Goal: Task Accomplishment & Management: Complete application form

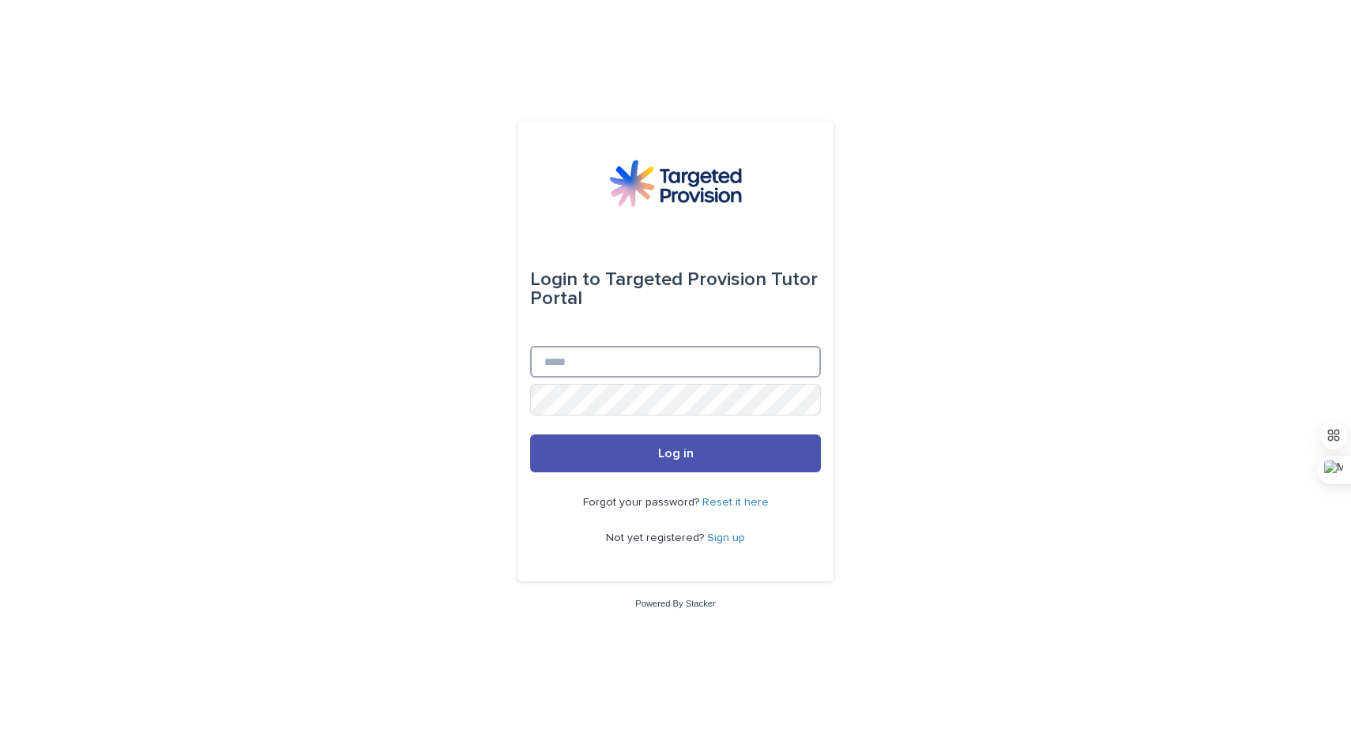
click at [813, 352] on input "Email" at bounding box center [675, 362] width 291 height 32
type input "**********"
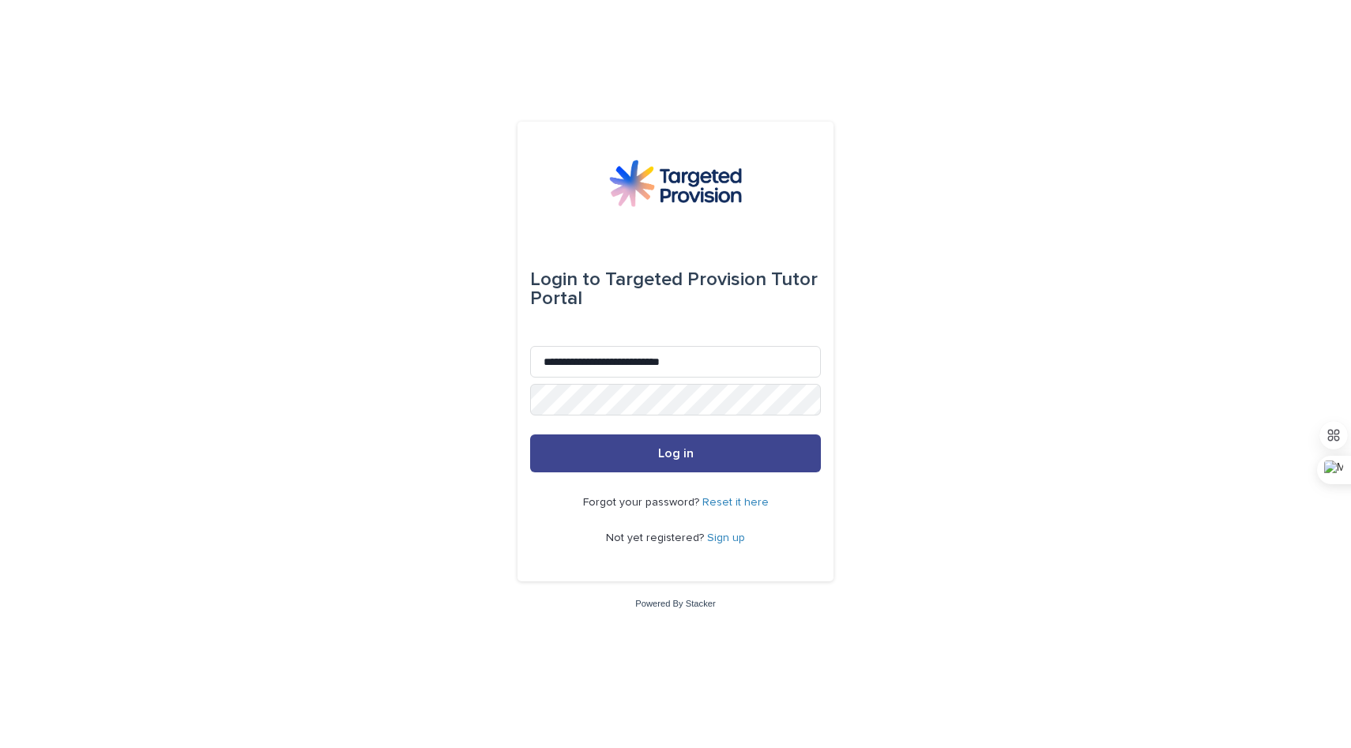
click at [687, 458] on span "Log in" at bounding box center [676, 453] width 36 height 13
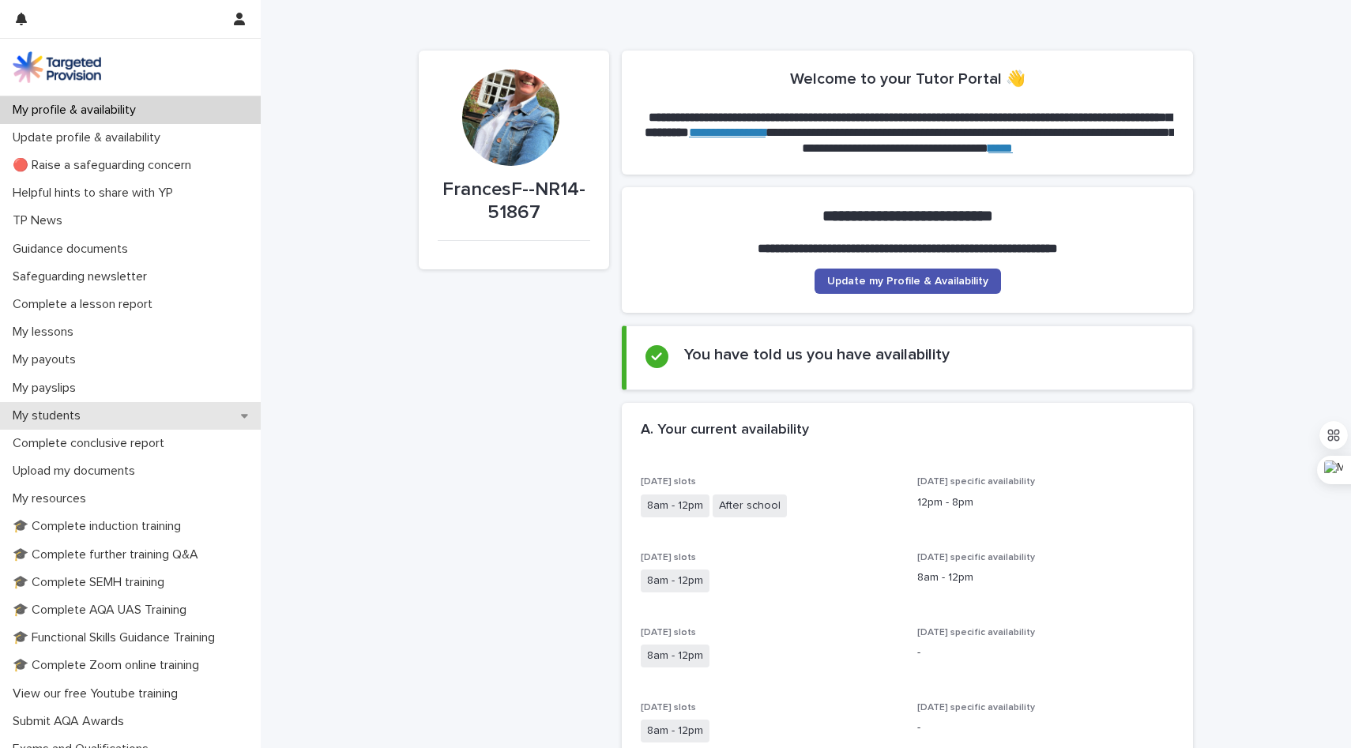
click at [92, 416] on p "My students" at bounding box center [49, 416] width 87 height 15
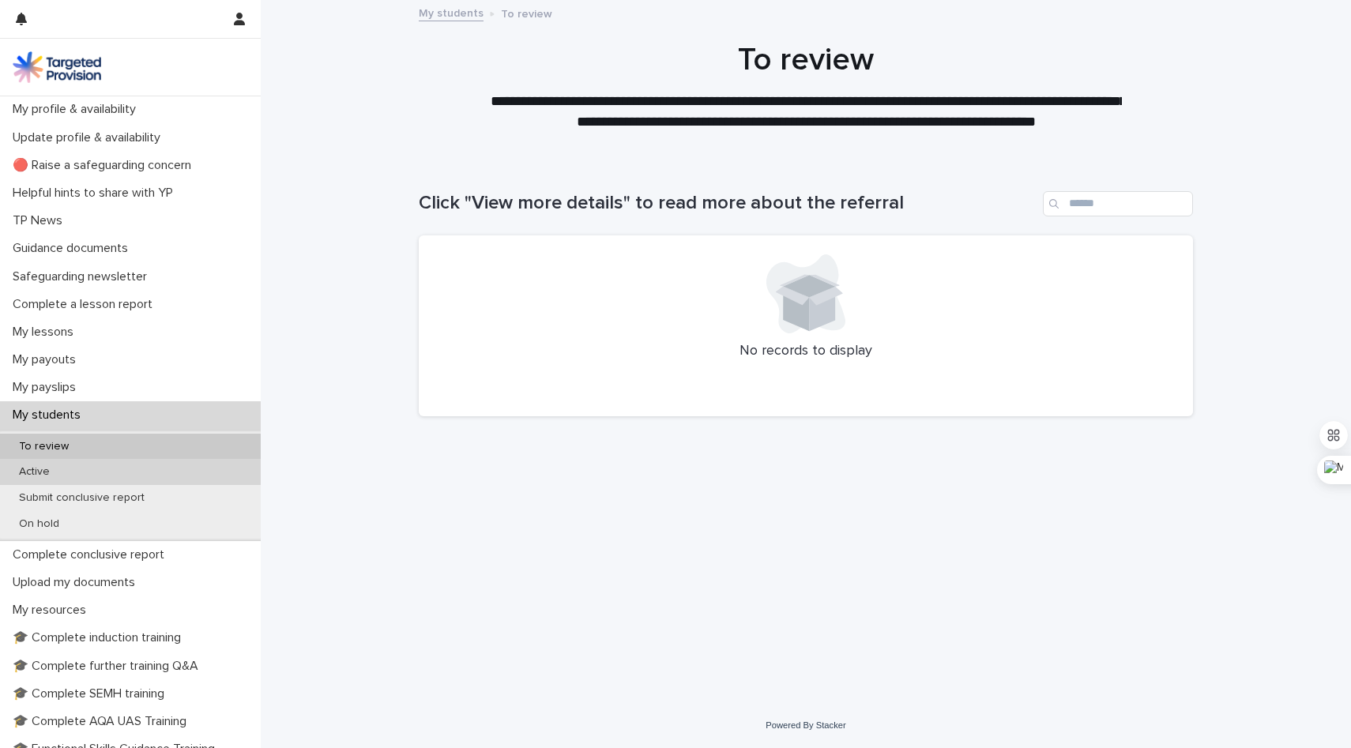
click at [69, 474] on div "Active" at bounding box center [130, 472] width 261 height 26
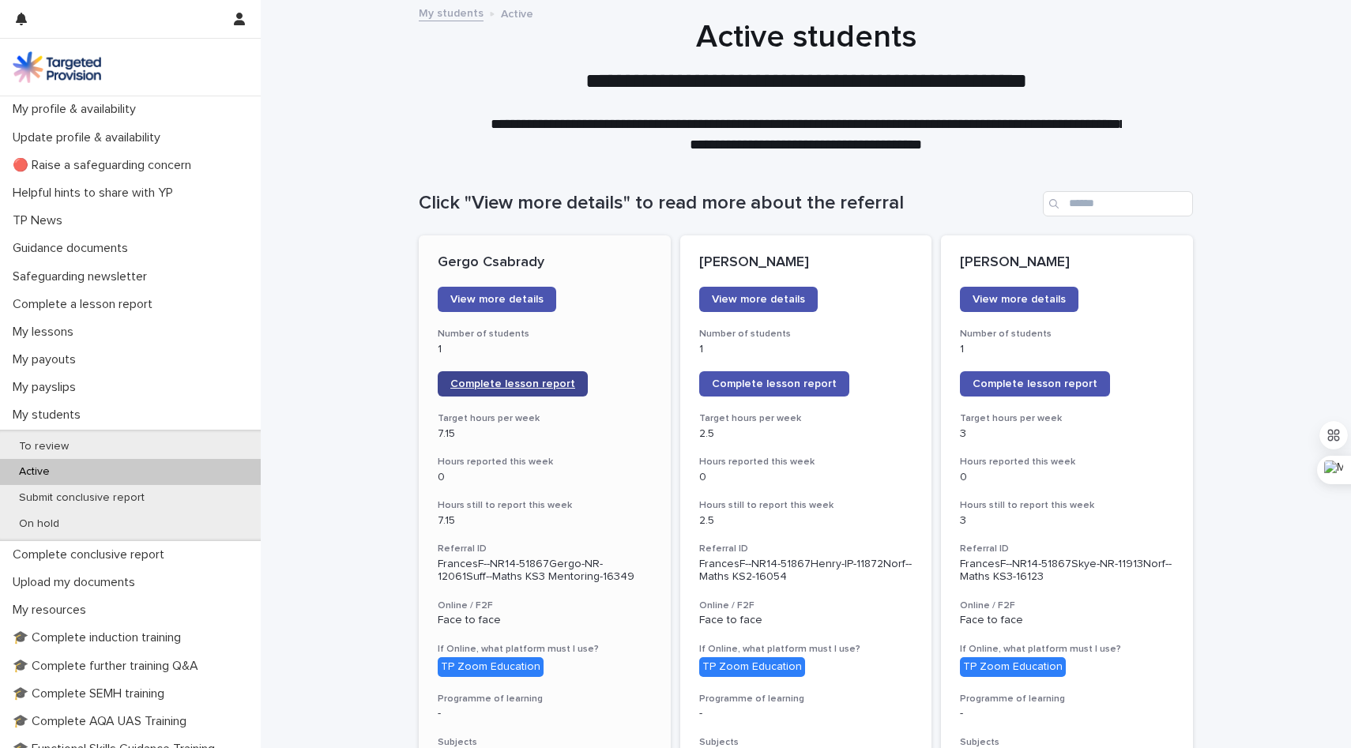
click at [554, 384] on span "Complete lesson report" at bounding box center [512, 383] width 125 height 11
click at [771, 382] on span "Complete lesson report" at bounding box center [774, 383] width 125 height 11
click at [1026, 384] on span "Complete lesson report" at bounding box center [1035, 383] width 125 height 11
